Goal: Navigation & Orientation: Find specific page/section

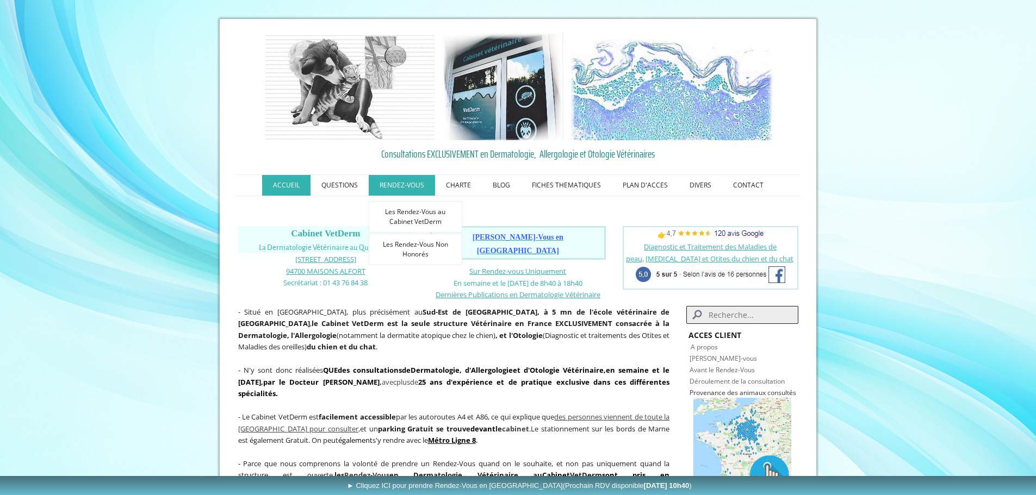
click at [418, 182] on link "RENDEZ-VOUS" at bounding box center [402, 185] width 66 height 21
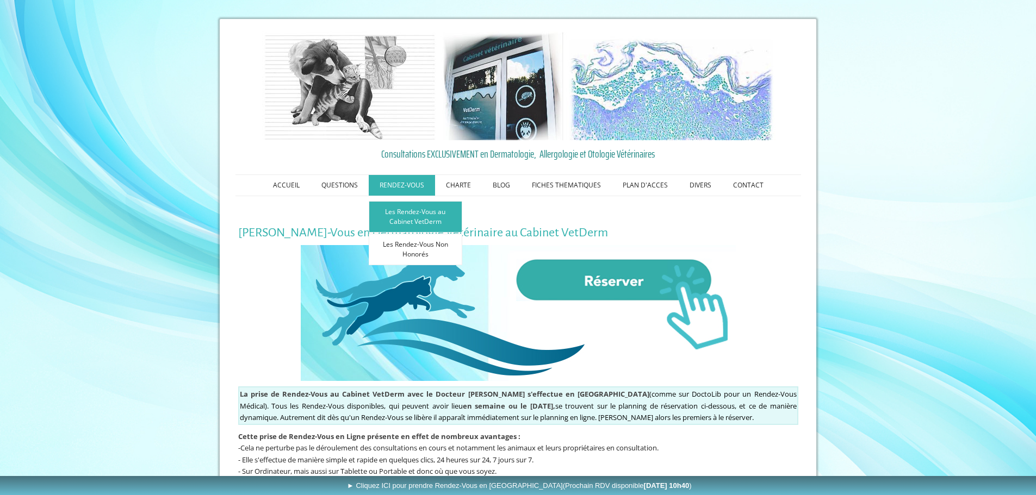
click at [418, 215] on link "Les Rendez-Vous au Cabinet VetDerm" at bounding box center [416, 217] width 94 height 32
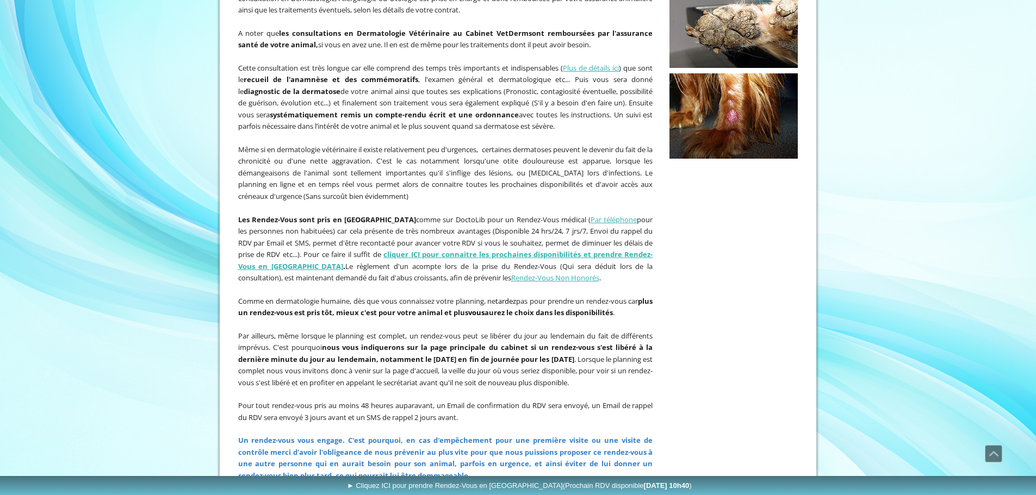
scroll to position [326, 0]
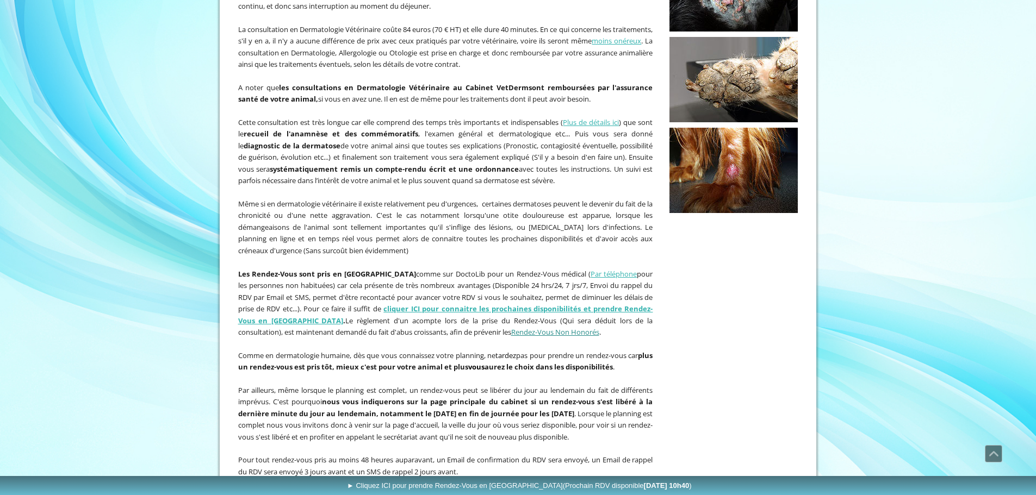
click at [511, 334] on link "Rendez-Vous Non Honorés" at bounding box center [555, 332] width 88 height 10
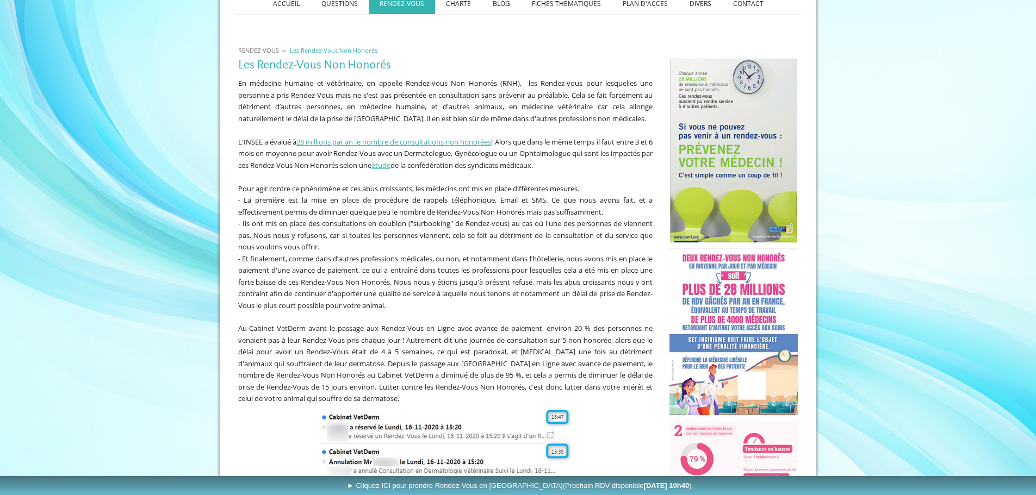
scroll to position [163, 0]
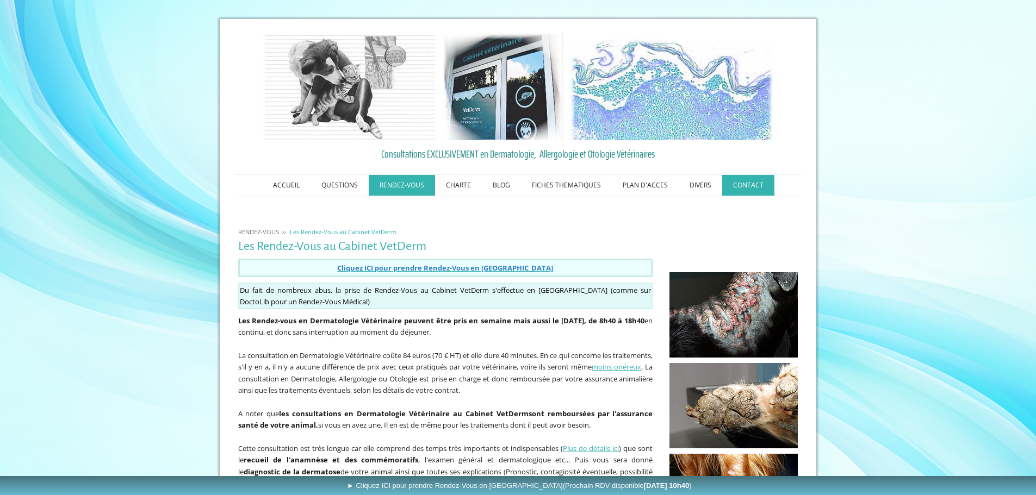
click at [748, 185] on link "CONTACT" at bounding box center [748, 185] width 52 height 21
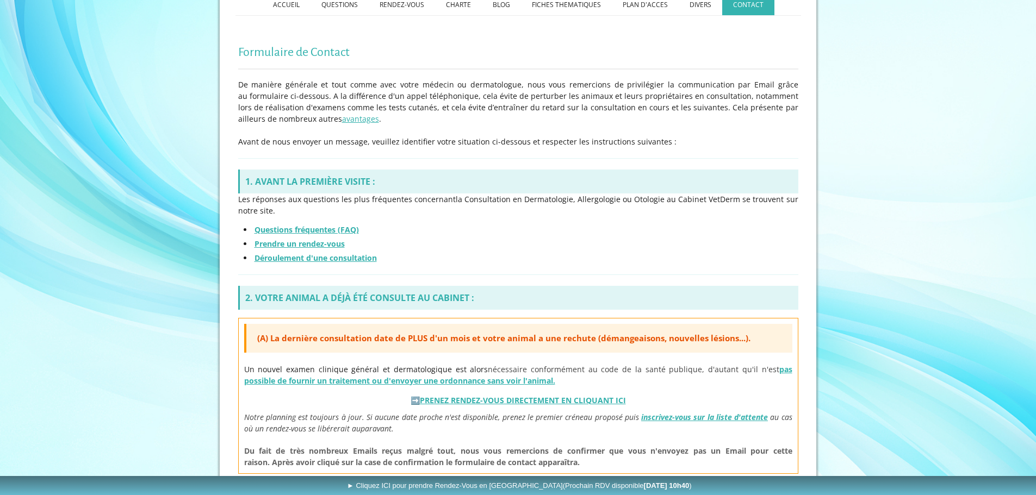
scroll to position [161, 0]
